Goal: Task Accomplishment & Management: Complete application form

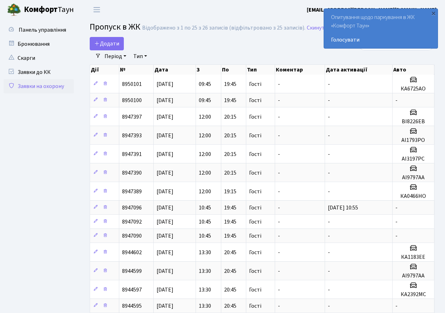
select select "25"
click at [109, 44] on span "Додати" at bounding box center [106, 44] width 25 height 8
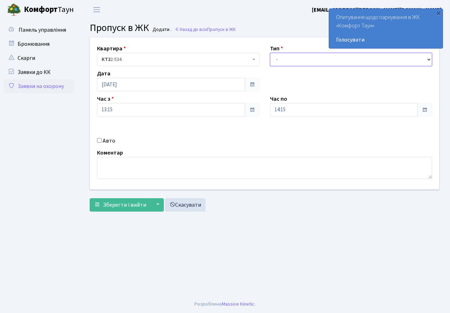
click at [280, 58] on select "- Доставка Таксі Гості Сервіс" at bounding box center [351, 59] width 163 height 13
select select "3"
click at [270, 53] on select "- Доставка Таксі Гості Сервіс" at bounding box center [351, 59] width 163 height 13
click at [298, 113] on input "14:15" at bounding box center [344, 109] width 148 height 13
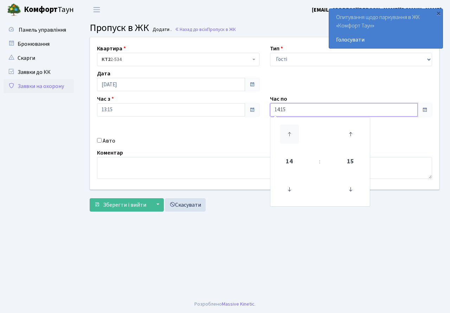
drag, startPoint x: 292, startPoint y: 125, endPoint x: 288, endPoint y: 126, distance: 4.4
click at [288, 126] on icon at bounding box center [289, 134] width 19 height 19
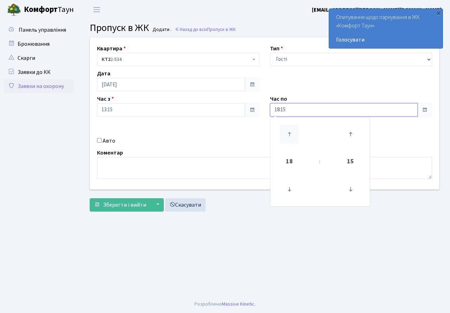
click at [288, 126] on icon at bounding box center [289, 134] width 19 height 19
type input "20:15"
click at [198, 141] on div "Авто" at bounding box center [178, 141] width 173 height 8
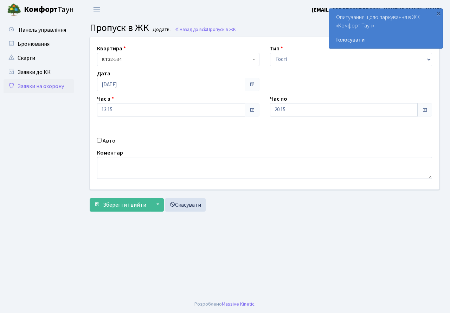
click at [99, 141] on input "Авто" at bounding box center [99, 140] width 5 height 5
checkbox input "true"
type input "r"
type input "КА2392МС"
click at [124, 200] on button "Зберегти і вийти" at bounding box center [120, 204] width 61 height 13
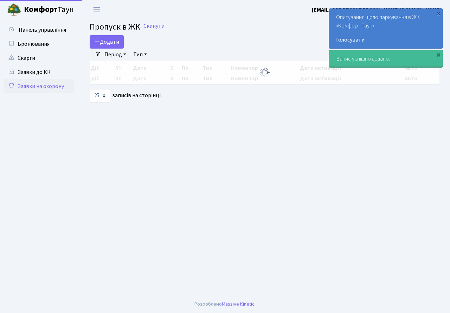
select select "25"
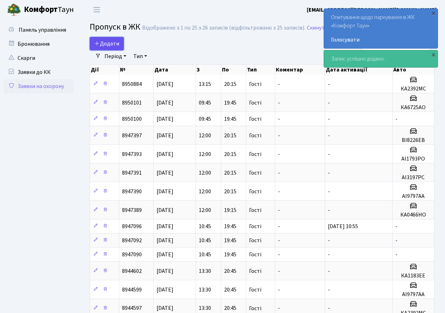
click at [108, 42] on span "Додати" at bounding box center [106, 44] width 25 height 8
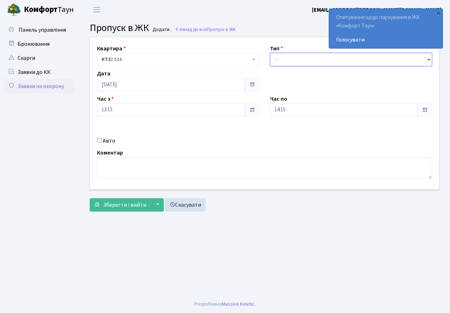
click at [289, 60] on select "- Доставка Таксі Гості Сервіс" at bounding box center [351, 59] width 163 height 13
select select "3"
click at [270, 53] on select "- Доставка Таксі Гості Сервіс" at bounding box center [351, 59] width 163 height 13
click at [298, 115] on input "14:15" at bounding box center [344, 109] width 148 height 13
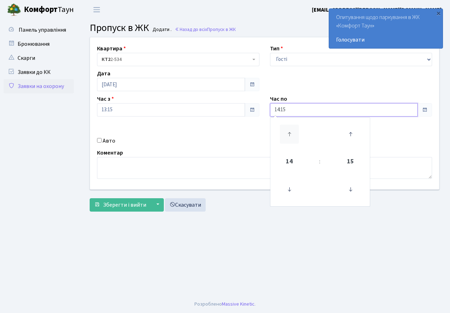
click at [286, 132] on icon at bounding box center [289, 134] width 19 height 19
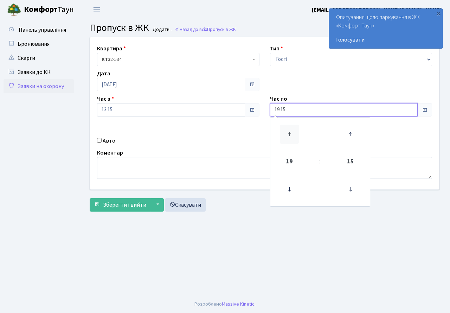
click at [286, 132] on icon at bounding box center [289, 134] width 19 height 19
type input "20:15"
click at [205, 145] on div "Авто" at bounding box center [178, 141] width 173 height 8
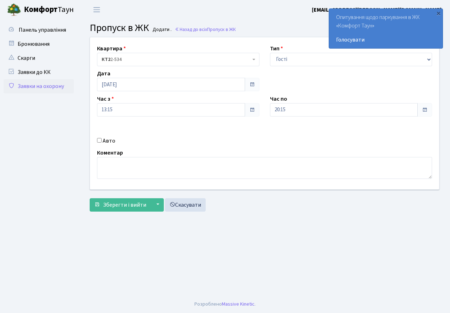
click at [100, 141] on input "Авто" at bounding box center [99, 140] width 5 height 5
checkbox input "true"
type input "КА1183ЕЕ"
click at [114, 204] on span "Зберегти і вийти" at bounding box center [124, 205] width 43 height 8
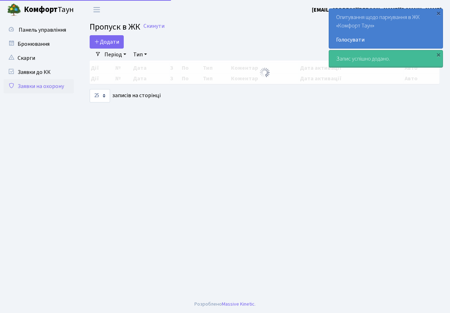
select select "25"
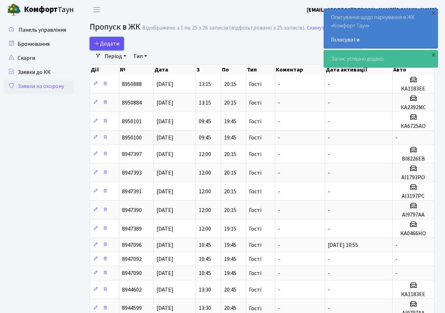
click at [112, 44] on span "Додати" at bounding box center [106, 44] width 25 height 8
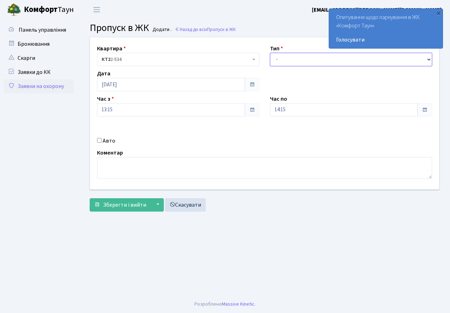
click at [282, 59] on select "- Доставка Таксі Гості Сервіс" at bounding box center [351, 59] width 163 height 13
select select "3"
click at [270, 53] on select "- Доставка Таксі Гості Сервіс" at bounding box center [351, 59] width 163 height 13
click at [294, 101] on div "Час по 14:15" at bounding box center [351, 106] width 173 height 22
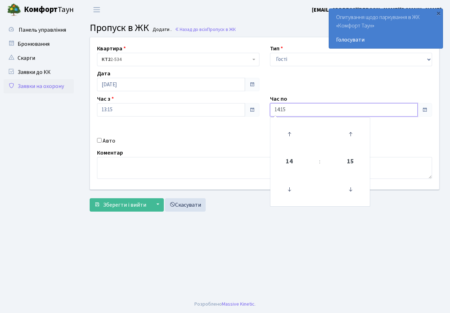
click at [293, 115] on input "14:15" at bounding box center [344, 109] width 148 height 13
click at [288, 120] on td at bounding box center [290, 134] width 36 height 31
click at [287, 132] on icon at bounding box center [289, 134] width 19 height 19
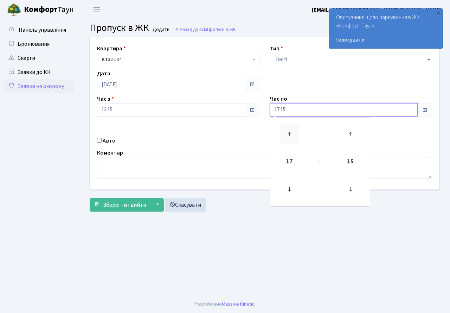
click at [287, 132] on icon at bounding box center [289, 134] width 19 height 19
type input "20:15"
drag, startPoint x: 184, startPoint y: 130, endPoint x: 119, endPoint y: 143, distance: 66.5
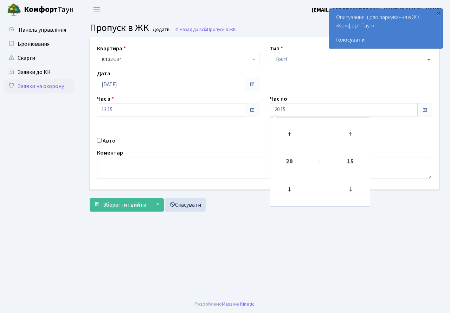
click at [184, 130] on div "Квартира <b>КТ2</b>&nbsp;&nbsp;&nbsp;2-534 КТ2 2-534 Тип - Доставка Таксі Гості…" at bounding box center [265, 113] width 360 height 152
click at [99, 142] on input "Авто" at bounding box center [99, 140] width 5 height 5
checkbox input "true"
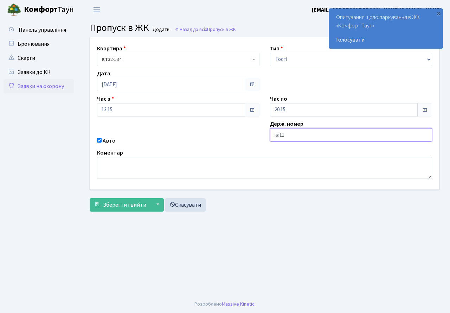
type input "КА1183ІВ"
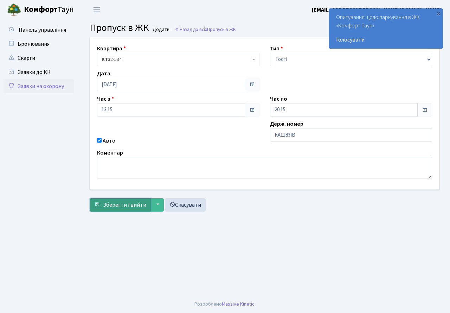
click at [125, 204] on span "Зберегти і вийти" at bounding box center [124, 205] width 43 height 8
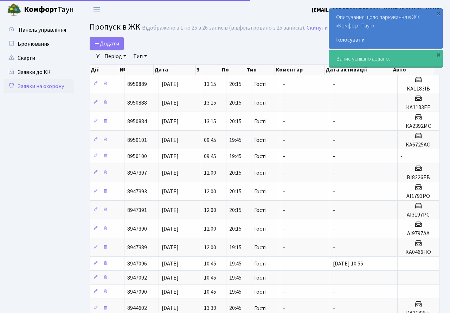
select select "25"
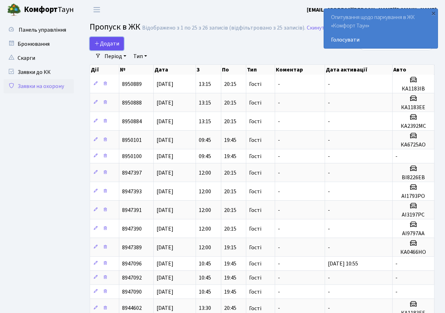
click at [114, 46] on span "Додати" at bounding box center [106, 44] width 25 height 8
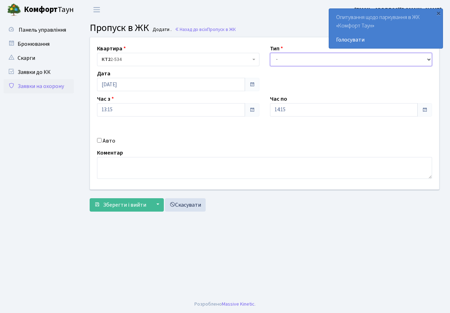
drag, startPoint x: 286, startPoint y: 60, endPoint x: 288, endPoint y: 66, distance: 6.2
click at [286, 60] on select "- Доставка Таксі Гості Сервіс" at bounding box center [351, 59] width 163 height 13
select select "3"
click at [270, 53] on select "- Доставка Таксі Гості Сервіс" at bounding box center [351, 59] width 163 height 13
click at [292, 105] on input "14:15" at bounding box center [344, 109] width 148 height 13
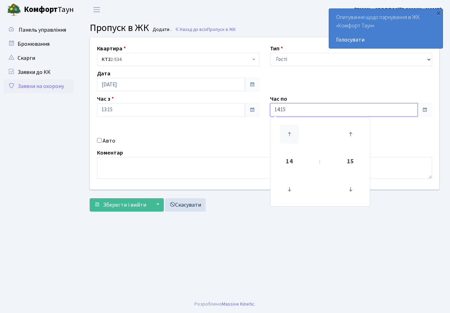
click at [289, 129] on icon at bounding box center [289, 134] width 19 height 19
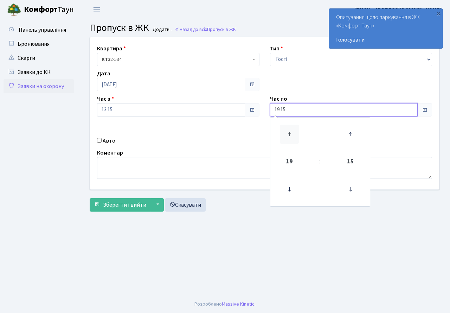
click at [289, 129] on icon at bounding box center [289, 134] width 19 height 19
type input "20:15"
drag, startPoint x: 204, startPoint y: 142, endPoint x: 187, endPoint y: 138, distance: 17.3
click at [203, 142] on div "Авто" at bounding box center [178, 141] width 173 height 8
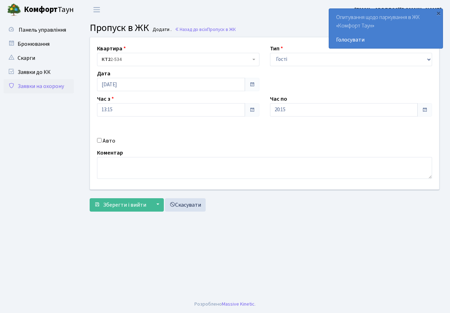
click at [99, 139] on input "Авто" at bounding box center [99, 140] width 5 height 5
checkbox input "true"
type input "АІ9797АА"
click at [129, 201] on span "Зберегти і вийти" at bounding box center [124, 205] width 43 height 8
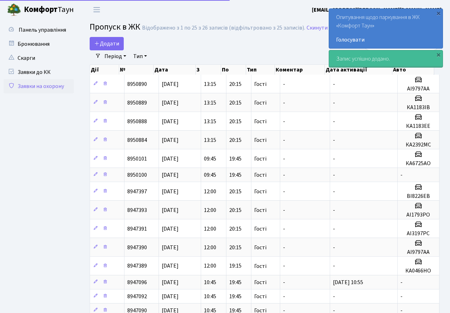
select select "25"
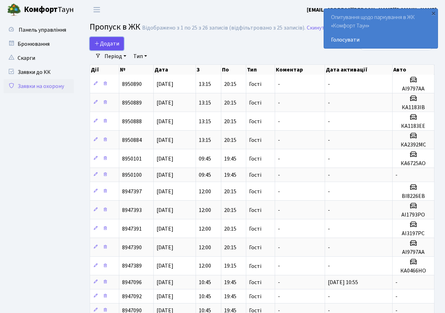
click at [114, 42] on span "Додати" at bounding box center [106, 44] width 25 height 8
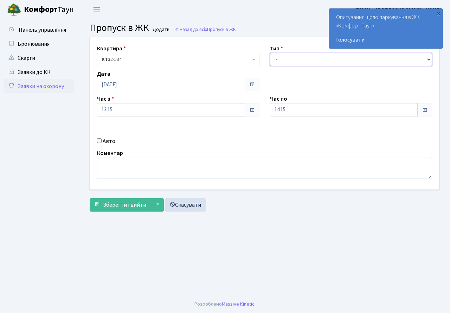
click at [309, 61] on select "- Доставка Таксі Гості Сервіс" at bounding box center [351, 59] width 163 height 13
select select "3"
click at [270, 53] on select "- Доставка Таксі Гості Сервіс" at bounding box center [351, 59] width 163 height 13
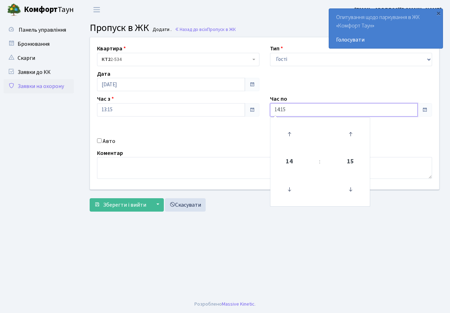
click at [294, 108] on input "14:15" at bounding box center [344, 109] width 148 height 13
click at [284, 128] on icon at bounding box center [289, 134] width 19 height 19
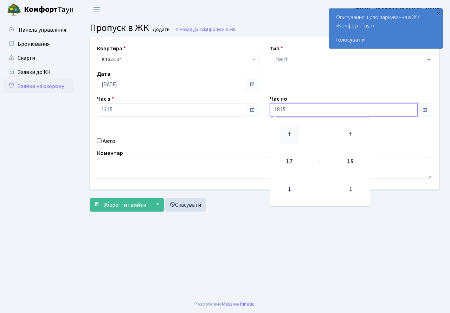
click at [284, 128] on icon at bounding box center [289, 134] width 19 height 19
type input "20:15"
click at [215, 137] on div "Авто" at bounding box center [178, 141] width 173 height 8
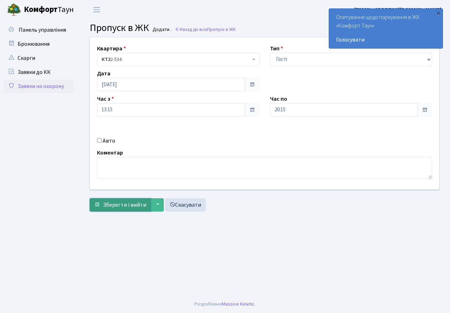
click at [112, 201] on span "Зберегти і вийти" at bounding box center [124, 205] width 43 height 8
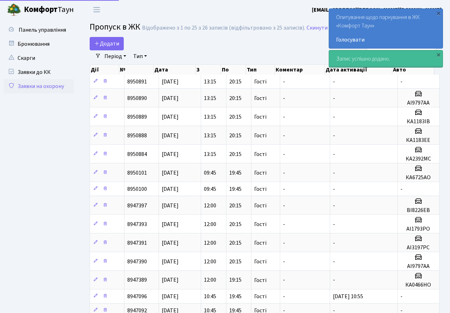
select select "25"
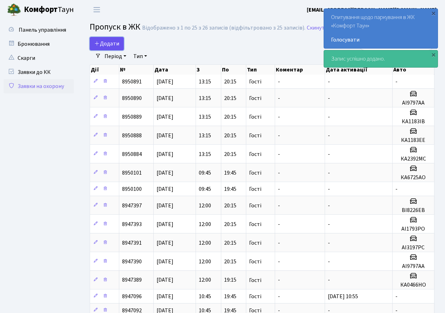
click at [109, 42] on span "Додати" at bounding box center [106, 44] width 25 height 8
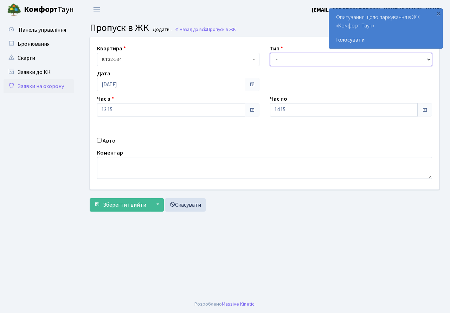
click at [291, 59] on select "- Доставка Таксі Гості Сервіс" at bounding box center [351, 59] width 163 height 13
select select "3"
click at [270, 53] on select "- Доставка Таксі Гості Сервіс" at bounding box center [351, 59] width 163 height 13
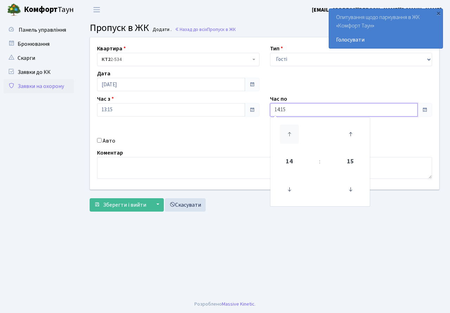
drag, startPoint x: 292, startPoint y: 108, endPoint x: 287, endPoint y: 126, distance: 18.7
click at [292, 109] on input "14:15" at bounding box center [344, 109] width 148 height 13
click at [288, 129] on icon at bounding box center [289, 134] width 19 height 19
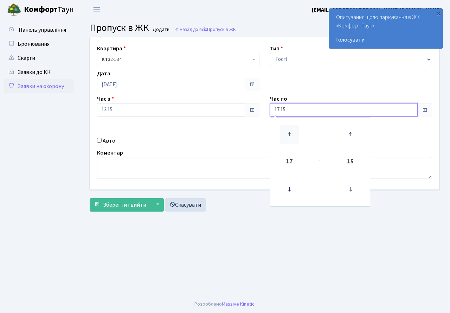
click at [288, 129] on icon at bounding box center [289, 134] width 19 height 19
type input "20:15"
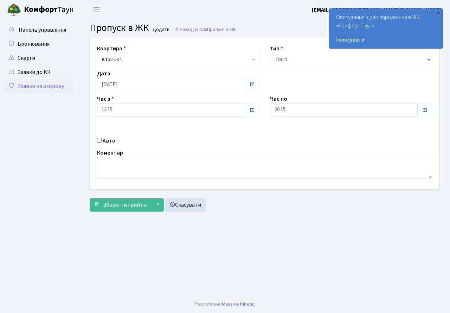
drag, startPoint x: 246, startPoint y: 135, endPoint x: 224, endPoint y: 144, distance: 23.3
click at [245, 136] on div "Квартира <b>КТ2</b>&nbsp;&nbsp;&nbsp;2-534 КТ2 2-534 Тип - Доставка Таксі Гості…" at bounding box center [265, 113] width 360 height 152
click at [120, 203] on span "Зберегти і вийти" at bounding box center [124, 205] width 43 height 8
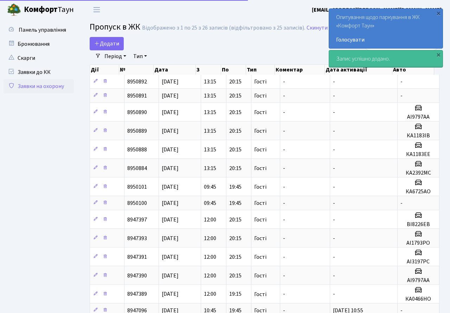
select select "25"
